Goal: Navigation & Orientation: Understand site structure

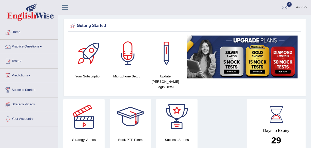
click at [21, 33] on link "Home" at bounding box center [29, 31] width 58 height 13
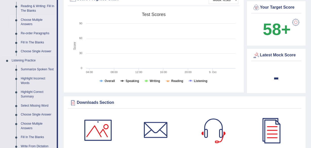
scroll to position [184, 0]
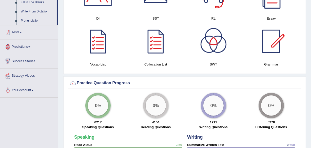
click at [24, 33] on link "Tests" at bounding box center [29, 31] width 58 height 13
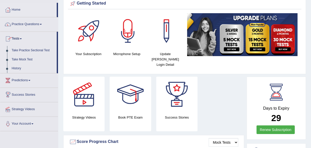
scroll to position [16, 0]
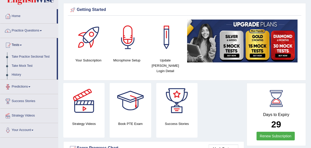
click at [28, 85] on link "Predictions" at bounding box center [29, 86] width 58 height 13
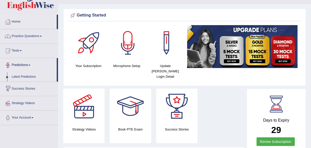
scroll to position [0, 0]
